Goal: Task Accomplishment & Management: Manage account settings

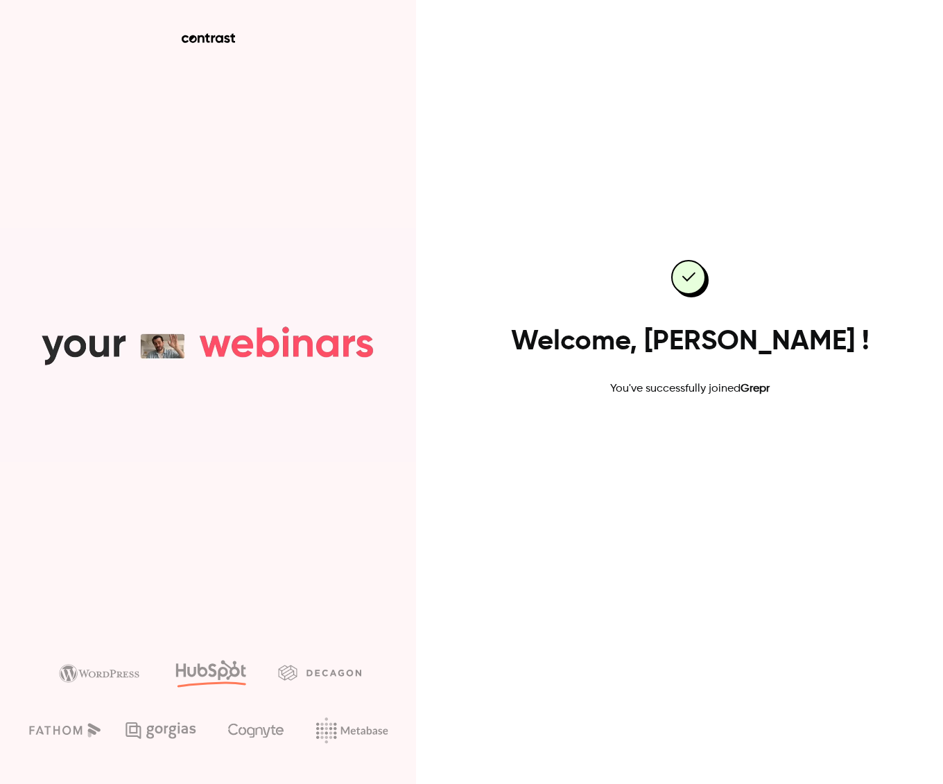
click at [700, 439] on link "Go to dashboard" at bounding box center [690, 441] width 118 height 33
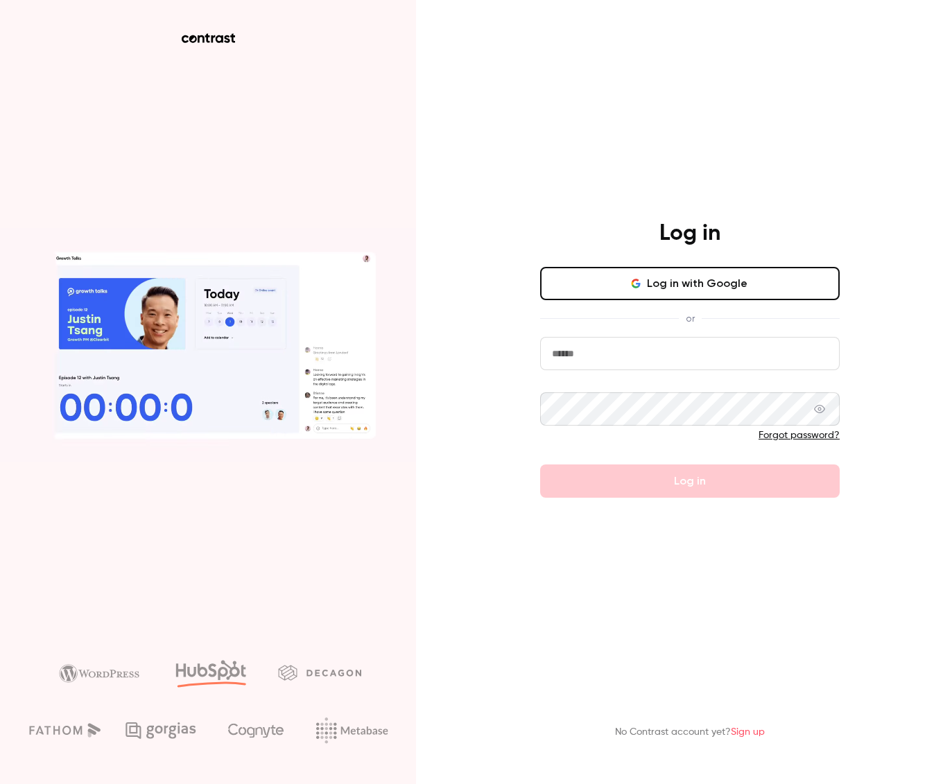
click at [705, 289] on button "Log in with Google" at bounding box center [690, 283] width 300 height 33
